Goal: Obtain resource: Download file/media

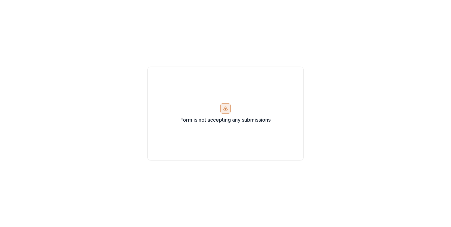
click at [224, 109] on icon at bounding box center [226, 108] width 4 height 3
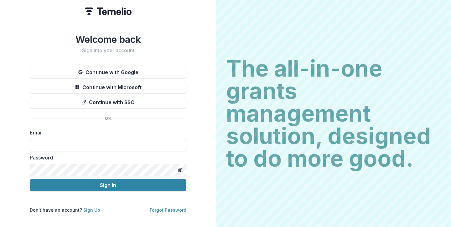
click at [45, 144] on input at bounding box center [108, 145] width 157 height 13
type input "**********"
click at [8, 125] on div "**********" at bounding box center [108, 113] width 216 height 227
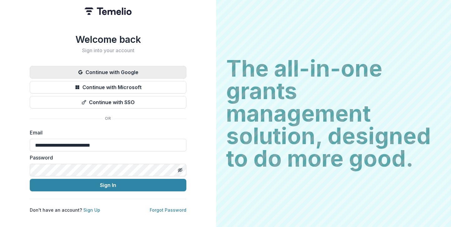
click at [112, 68] on button "Continue with Google" at bounding box center [108, 72] width 157 height 13
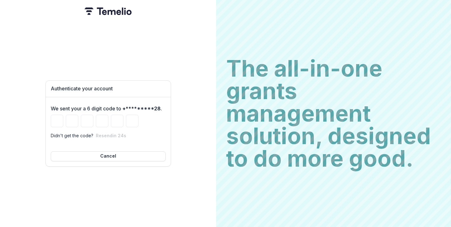
type input "*"
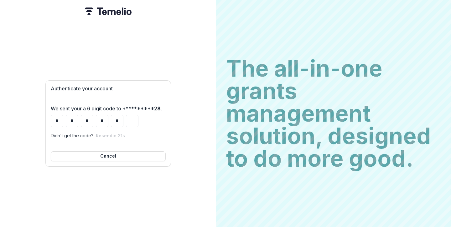
type input "*"
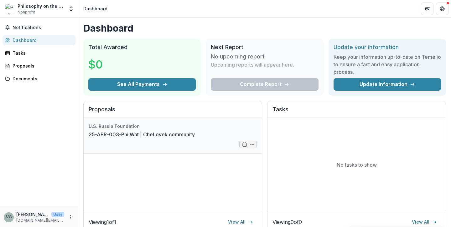
click at [111, 132] on link "25-APR-003-PhilWat | СheLovek community" at bounding box center [142, 135] width 106 height 8
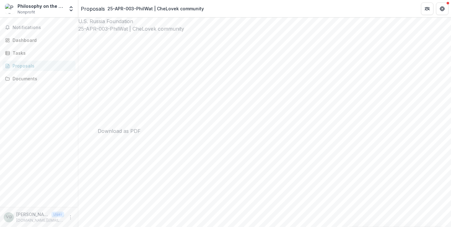
click at [441, 9] on icon "Get Help" at bounding box center [442, 8] width 5 height 5
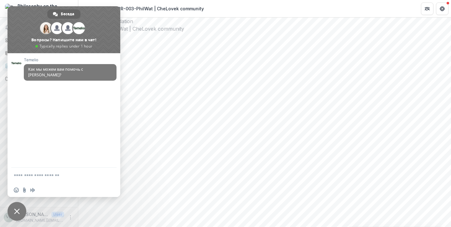
click at [14, 215] on span "Закрыть чат" at bounding box center [17, 211] width 19 height 19
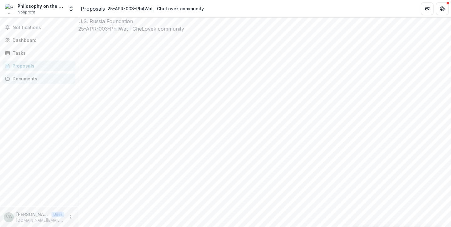
click at [29, 76] on div "Documents" at bounding box center [42, 79] width 58 height 7
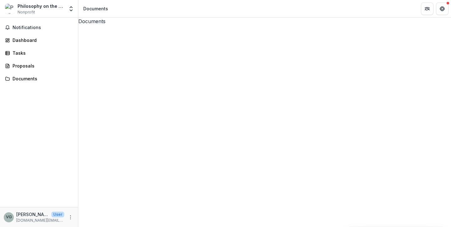
click at [81, 44] on div "25-APR-003-PhilWat | СheLovek community" at bounding box center [264, 221] width 373 height 393
click at [88, 44] on icon at bounding box center [264, 211] width 373 height 373
